Goal: Find specific page/section: Find specific page/section

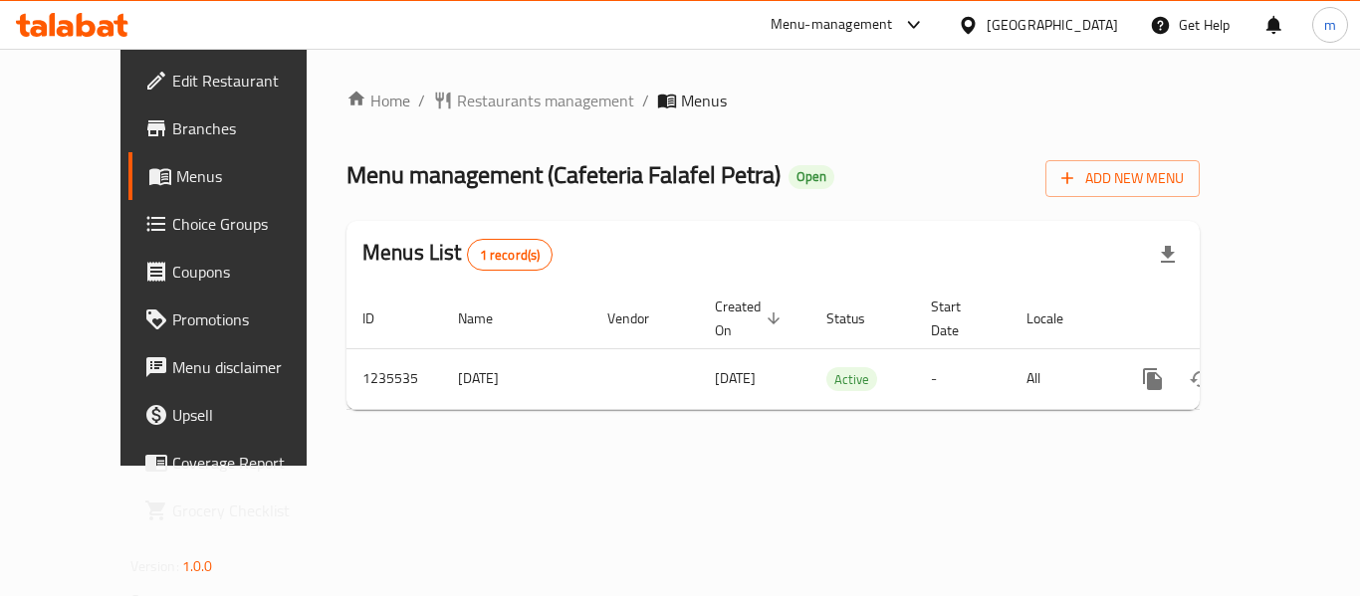
click at [172, 218] on span "Choice Groups" at bounding box center [251, 224] width 159 height 24
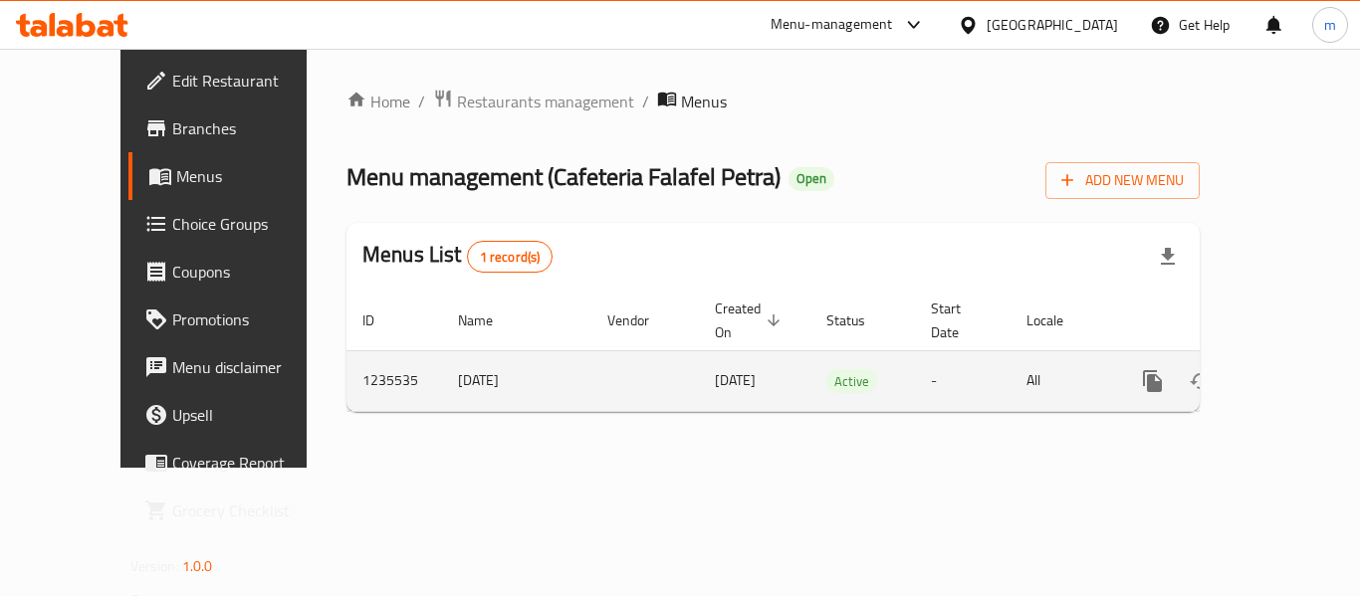
click at [810, 377] on td "Active" at bounding box center [862, 380] width 105 height 61
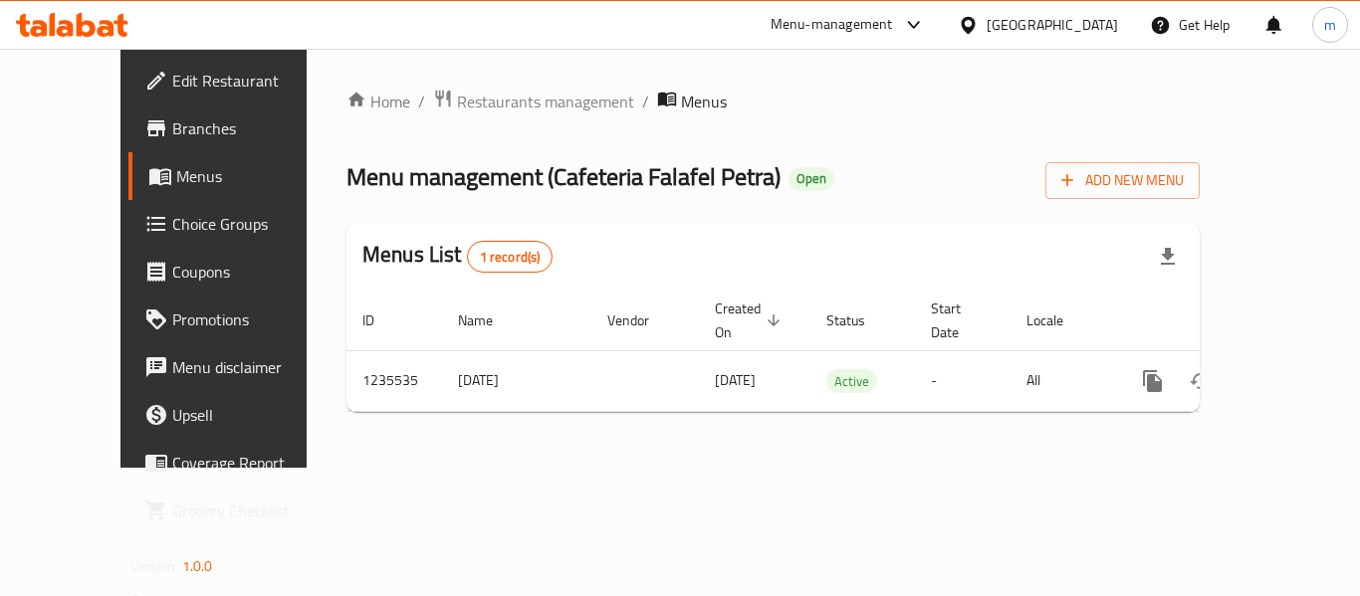
click at [121, 29] on icon at bounding box center [120, 25] width 14 height 23
